Goal: Task Accomplishment & Management: Use online tool/utility

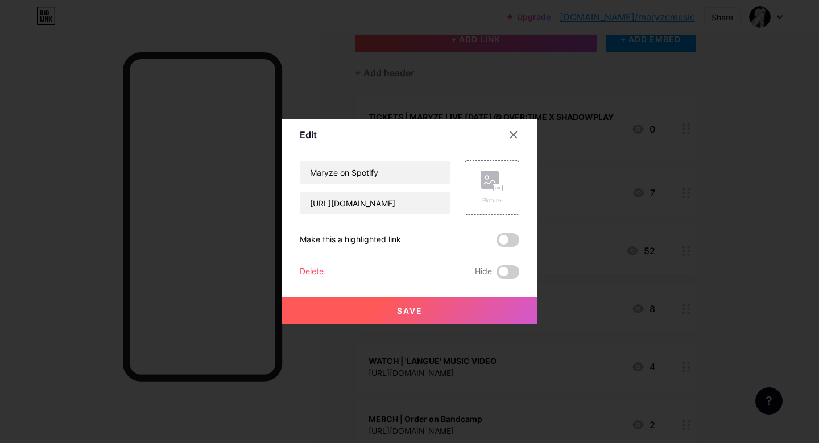
scroll to position [81, 0]
click at [380, 201] on input "[URL][DOMAIN_NAME]" at bounding box center [375, 203] width 150 height 23
click at [419, 202] on input "[URL][DOMAIN_NAME]" at bounding box center [375, 203] width 150 height 23
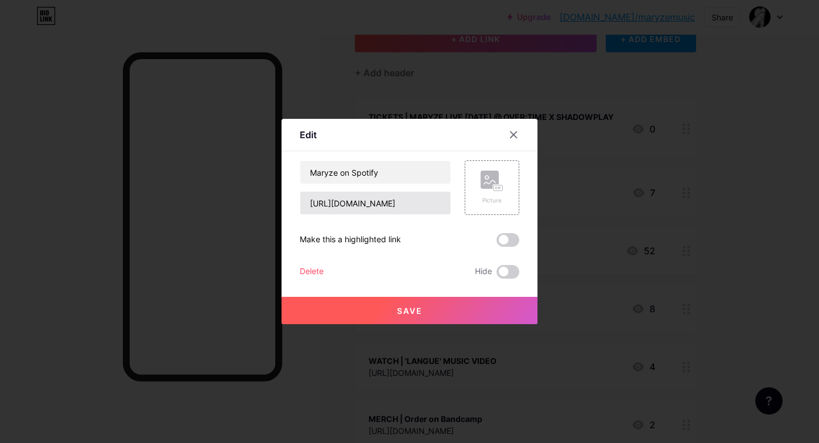
click at [419, 202] on input "[URL][DOMAIN_NAME]" at bounding box center [375, 203] width 150 height 23
type input "[URL][DOMAIN_NAME]"
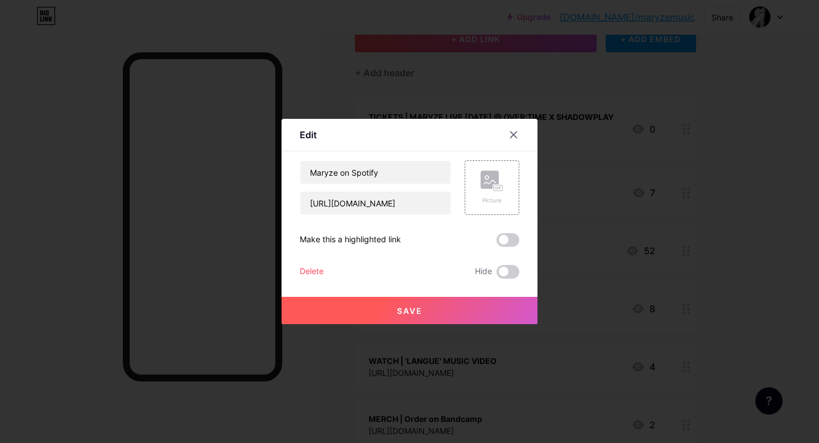
click at [418, 310] on span "Save" at bounding box center [410, 311] width 26 height 10
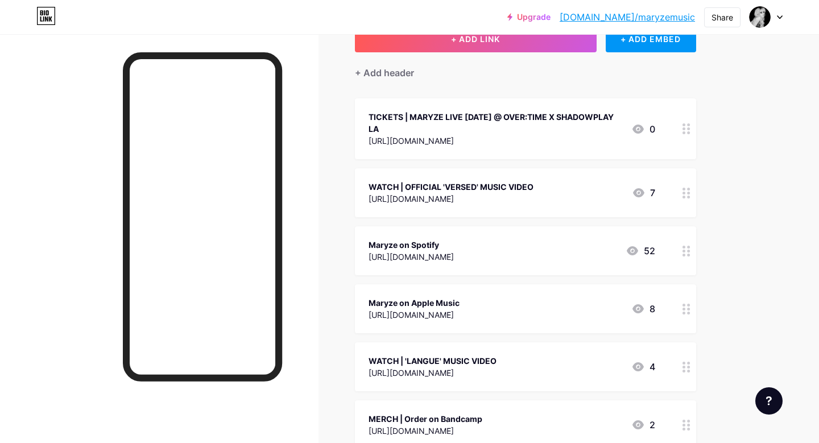
click at [436, 249] on div "Maryze on Spotify" at bounding box center [410, 245] width 85 height 12
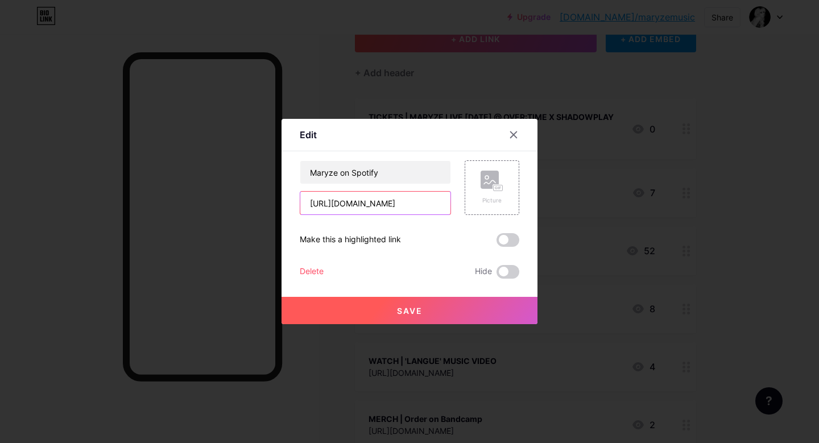
click at [397, 198] on input "[URL][DOMAIN_NAME]" at bounding box center [375, 203] width 150 height 23
click at [442, 315] on button "Save" at bounding box center [409, 310] width 256 height 27
